Goal: Task Accomplishment & Management: Manage account settings

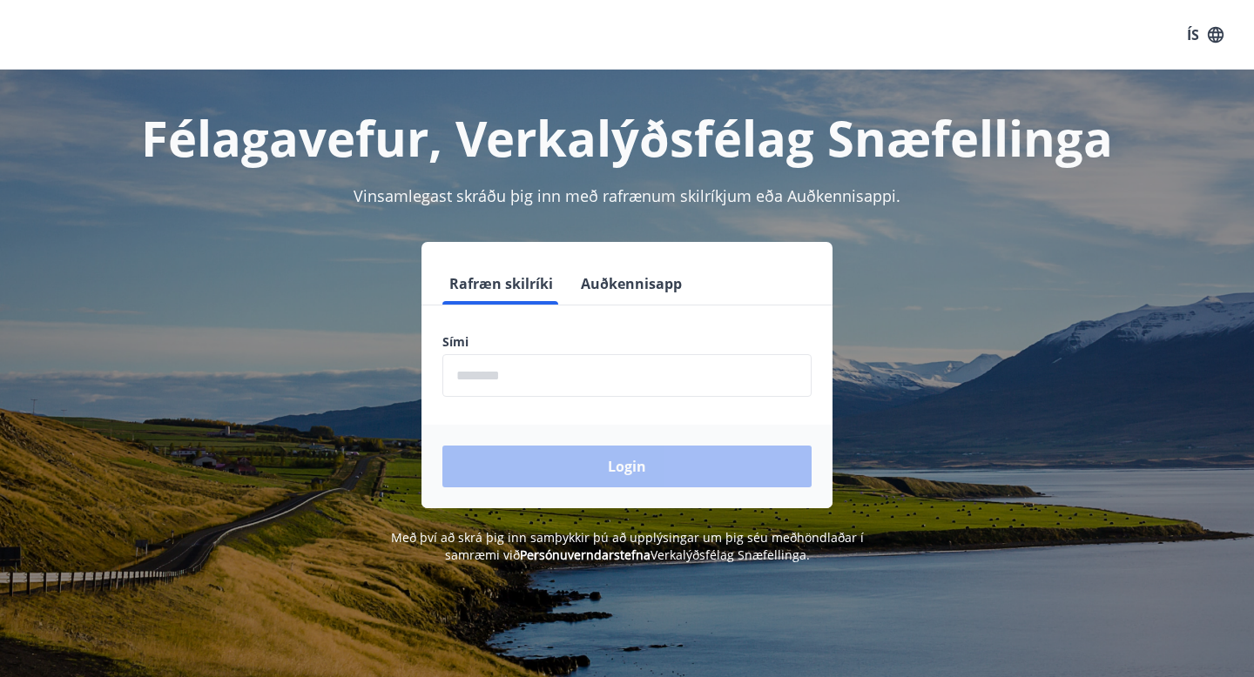
click at [493, 394] on input "phone" at bounding box center [626, 375] width 369 height 43
type input "********"
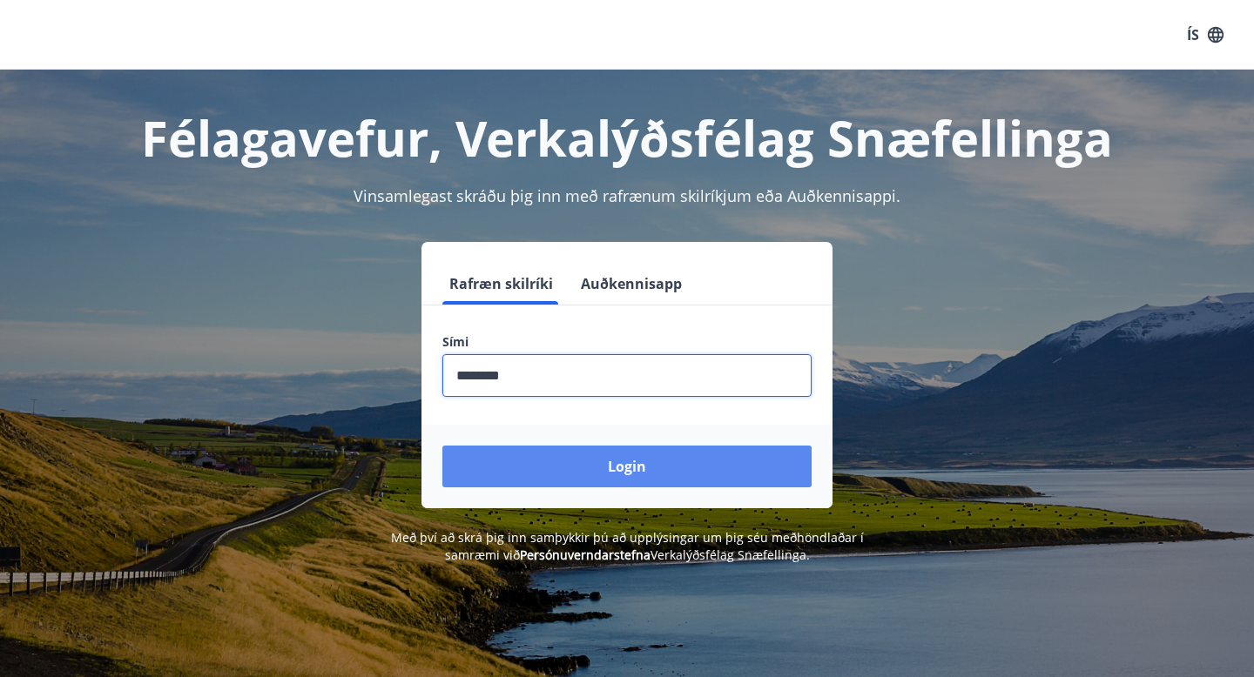
click at [613, 454] on button "Login" at bounding box center [626, 467] width 369 height 42
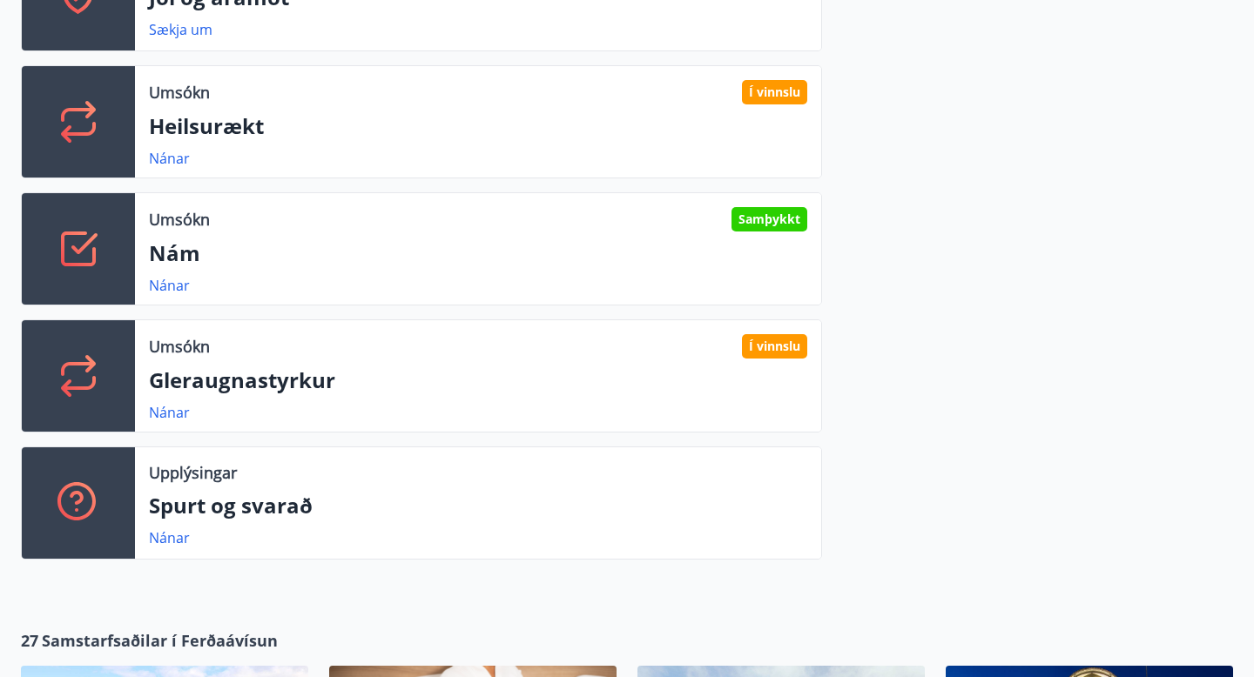
scroll to position [669, 0]
